Goal: Task Accomplishment & Management: Complete application form

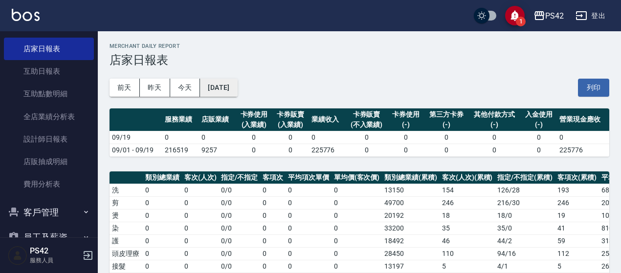
click at [237, 87] on button "[DATE]" at bounding box center [218, 88] width 37 height 18
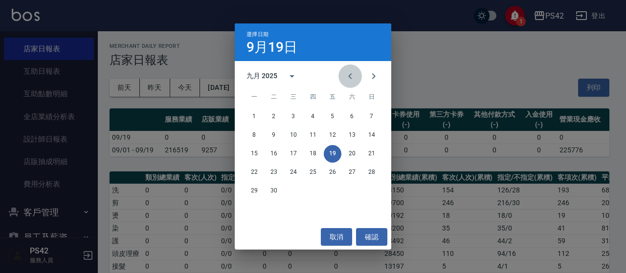
click at [351, 82] on icon "Previous month" at bounding box center [350, 76] width 12 height 12
click at [273, 175] on button "19" at bounding box center [274, 173] width 18 height 18
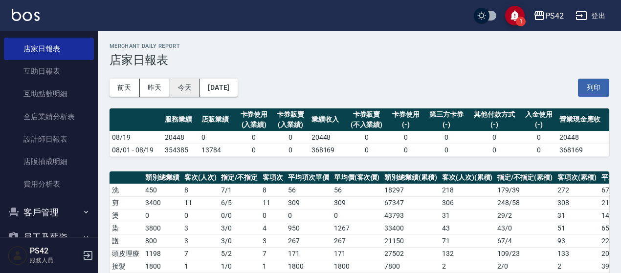
click at [179, 90] on button "今天" at bounding box center [185, 88] width 30 height 18
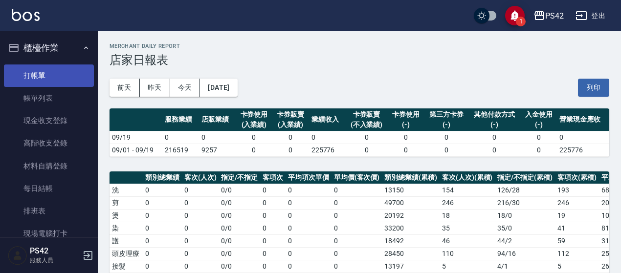
click at [31, 69] on link "打帳單" at bounding box center [49, 76] width 90 height 22
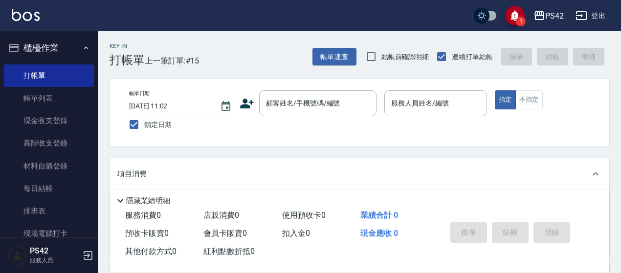
click at [279, 137] on div "帳單日期 [DATE] 11:02 鎖定日期 顧客姓名/手機號碼/編號 顧客姓名/手機號碼/編號 服務人員姓名/編號 服務人員姓名/編號 指定 不指定" at bounding box center [358, 113] width 499 height 68
click at [131, 127] on input "鎖定日期" at bounding box center [134, 124] width 21 height 21
checkbox input "false"
type input "[DATE] 16:38"
click at [280, 100] on input "顧客姓名/手機號碼/編號" at bounding box center [310, 103] width 94 height 17
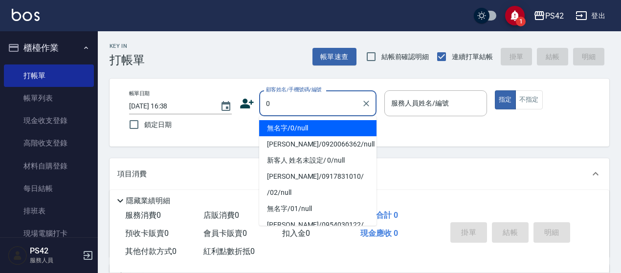
type input "無名字/0/null"
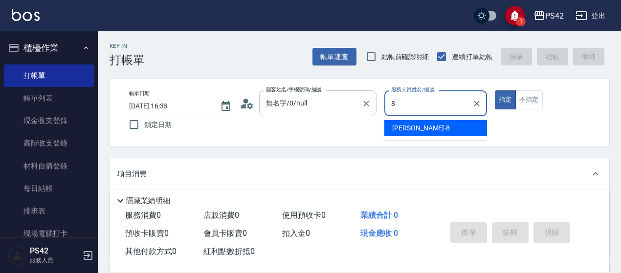
type input "[PERSON_NAME]-8"
type button "true"
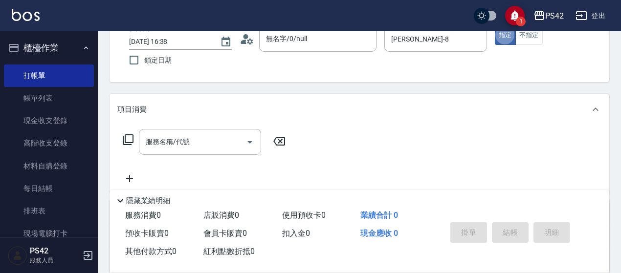
scroll to position [147, 0]
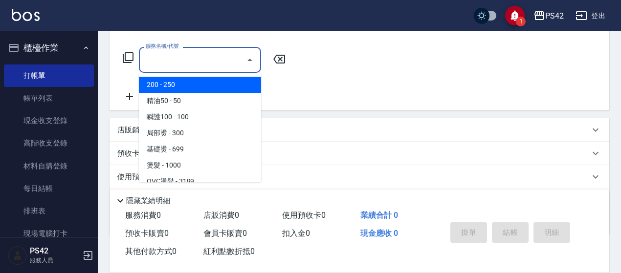
click at [199, 51] on input "服務名稱/代號" at bounding box center [192, 59] width 99 height 17
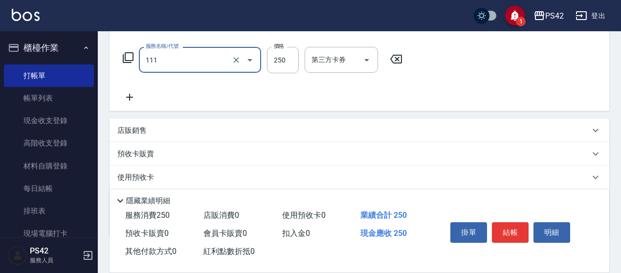
type input "200(111)"
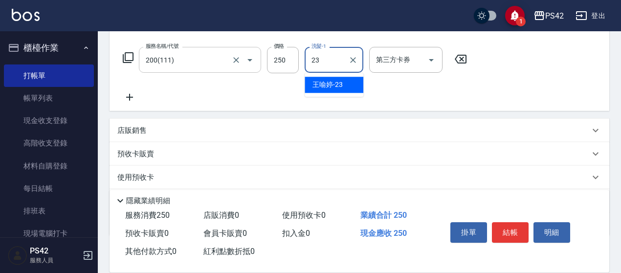
type input "[PERSON_NAME]-23"
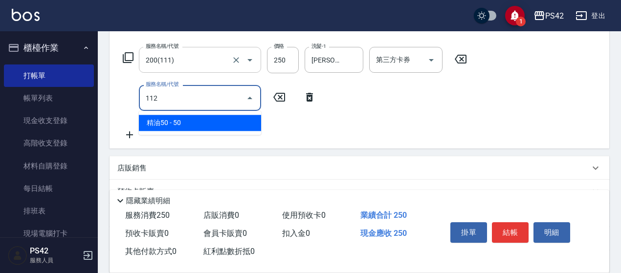
type input "精油50(112)"
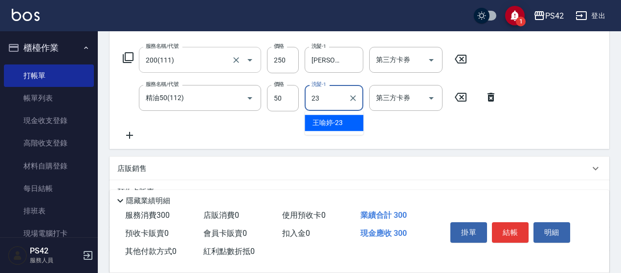
type input "[PERSON_NAME]-23"
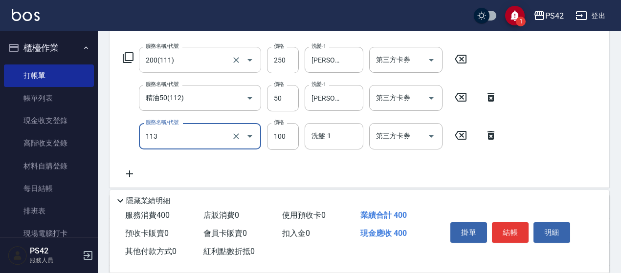
type input "瞬護100(113)"
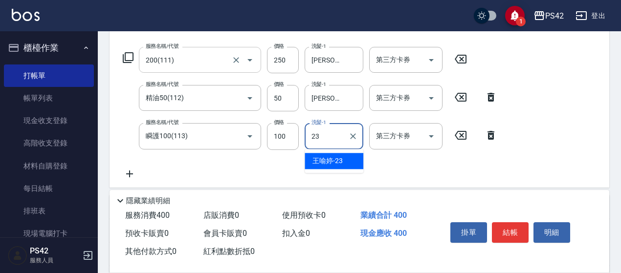
type input "[PERSON_NAME]-23"
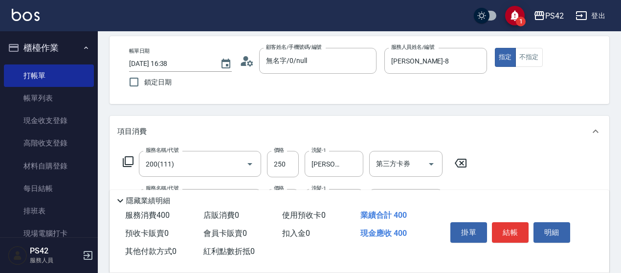
scroll to position [0, 0]
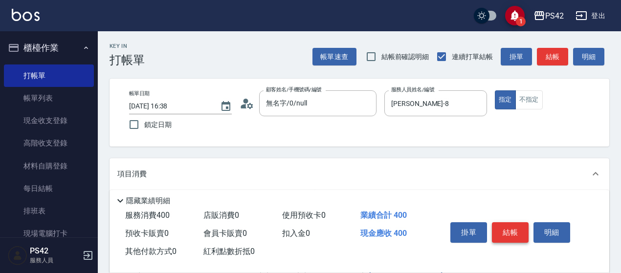
click at [517, 229] on button "結帳" at bounding box center [510, 232] width 37 height 21
